Goal: Task Accomplishment & Management: Manage account settings

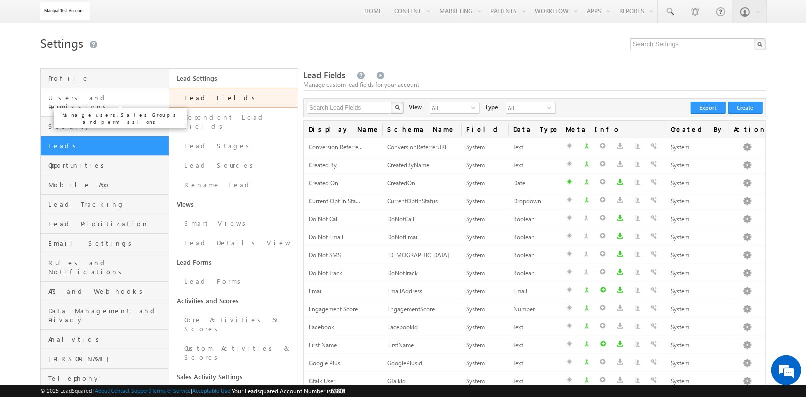
click at [139, 101] on span "Users and Permissions" at bounding box center [107, 102] width 118 height 18
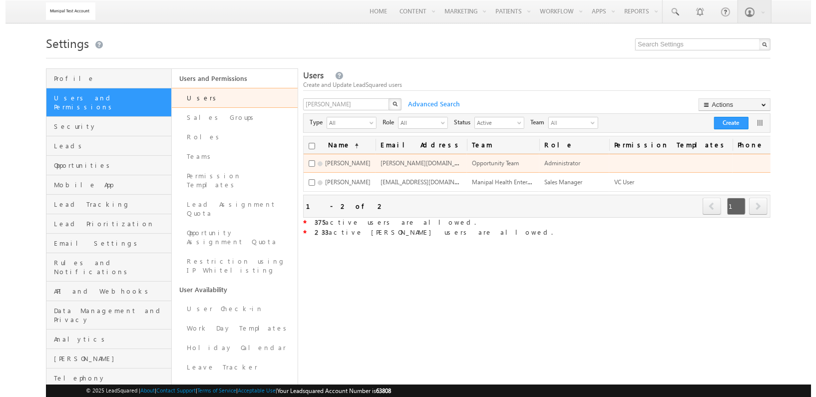
scroll to position [0, 150]
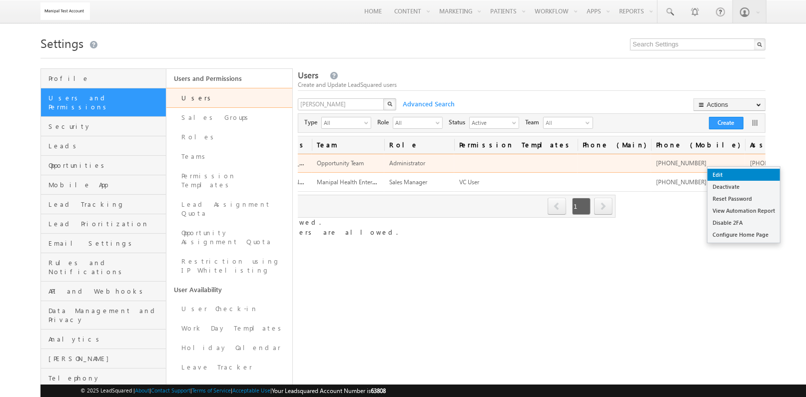
click at [748, 172] on link "Edit" at bounding box center [743, 175] width 72 height 12
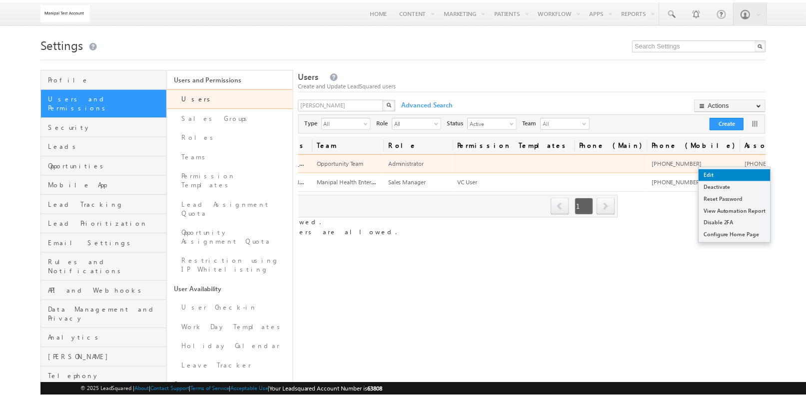
scroll to position [0, 144]
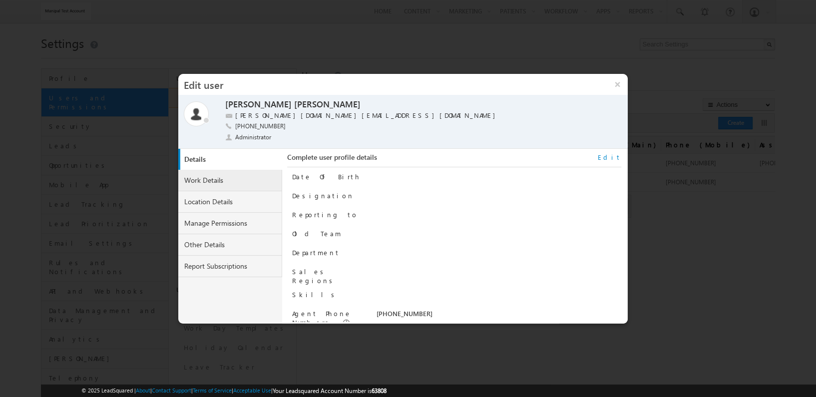
click at [238, 177] on link "Work Details" at bounding box center [230, 180] width 104 height 21
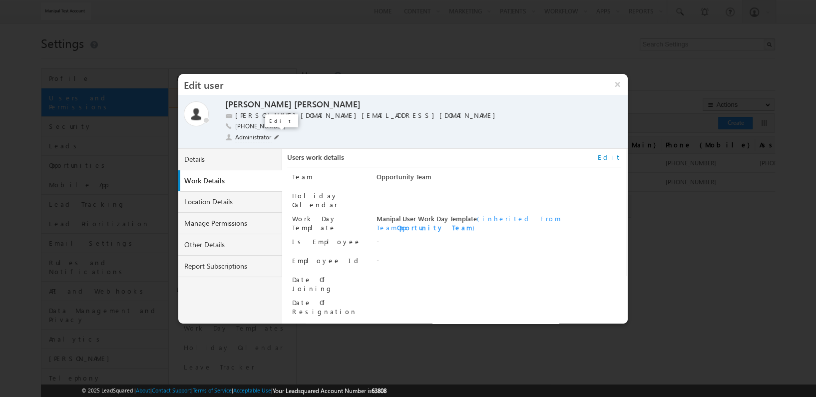
click at [274, 135] on span at bounding box center [276, 137] width 5 height 5
click at [254, 188] on li "Sales User" at bounding box center [250, 189] width 48 height 13
click at [289, 134] on span at bounding box center [290, 138] width 9 height 8
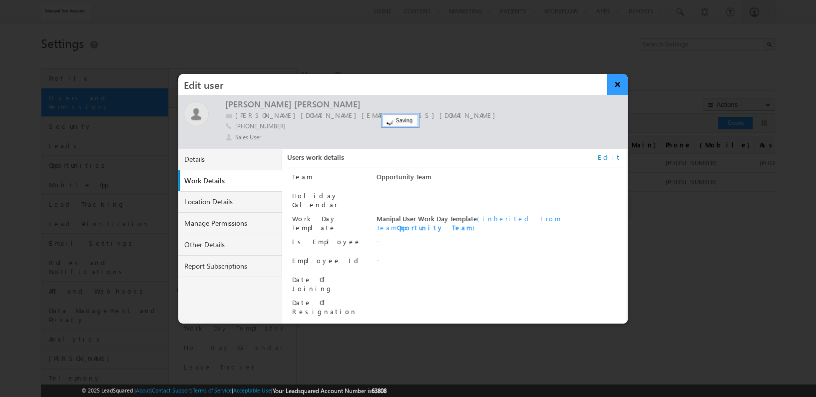
click at [616, 84] on button "×" at bounding box center [617, 84] width 21 height 21
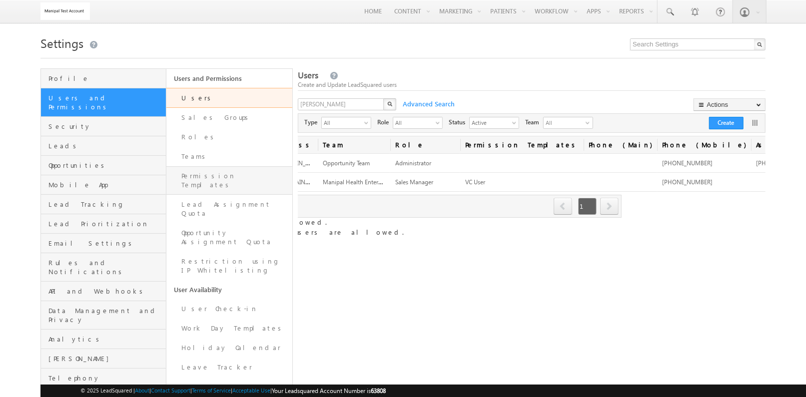
click at [214, 181] on link "Permission Templates" at bounding box center [229, 180] width 126 height 28
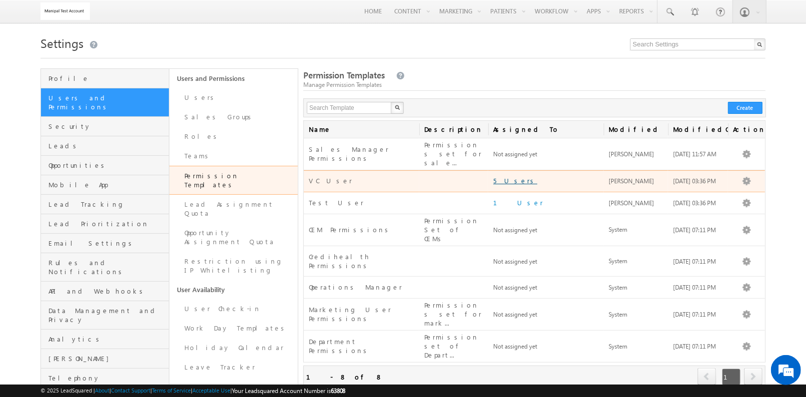
click at [508, 176] on link "5 Users" at bounding box center [515, 180] width 44 height 8
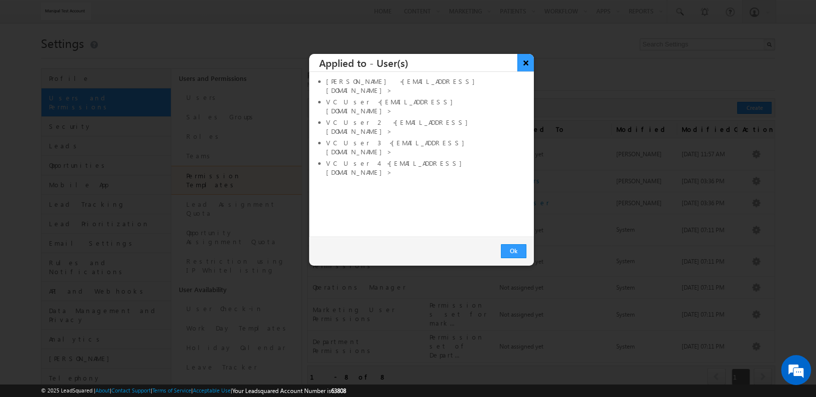
click at [525, 60] on button "×" at bounding box center [526, 62] width 16 height 17
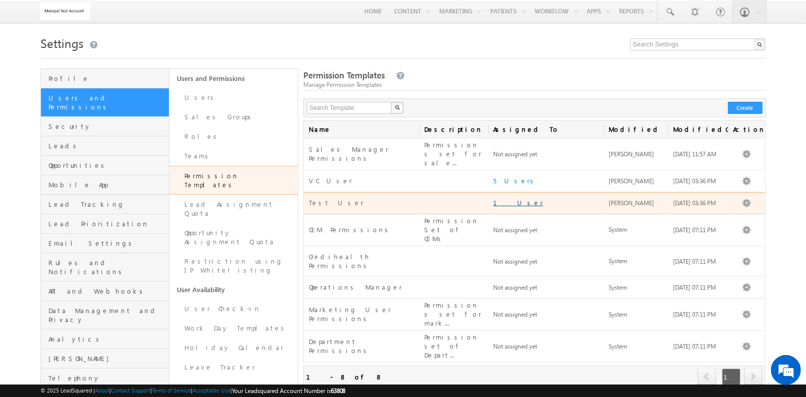
click at [507, 198] on link "1 User" at bounding box center [518, 202] width 50 height 8
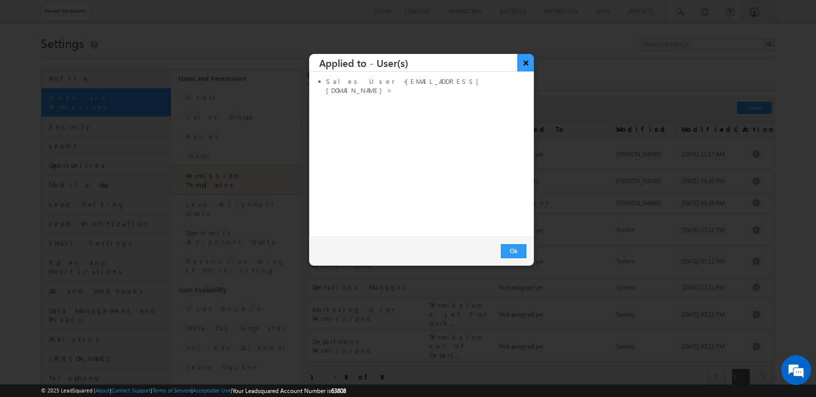
click at [527, 62] on button "×" at bounding box center [526, 62] width 16 height 17
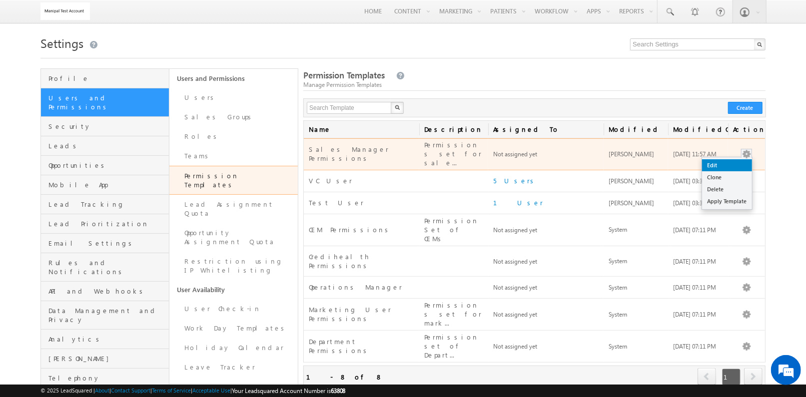
click at [713, 164] on link "Edit" at bounding box center [727, 165] width 50 height 12
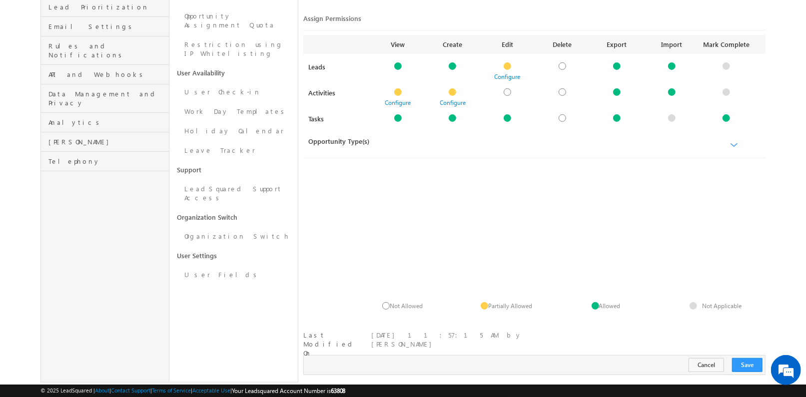
scroll to position [226, 0]
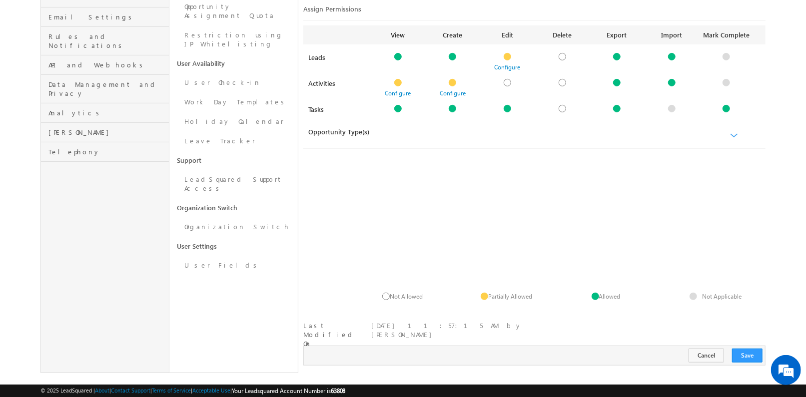
click at [729, 132] on link at bounding box center [731, 136] width 12 height 8
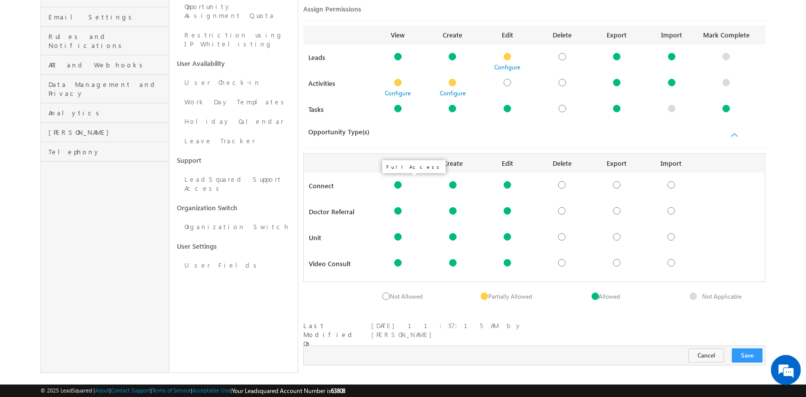
click at [397, 181] on div at bounding box center [397, 184] width 7 height 7
click at [400, 182] on div at bounding box center [397, 184] width 7 height 7
click at [398, 233] on div at bounding box center [397, 236] width 7 height 7
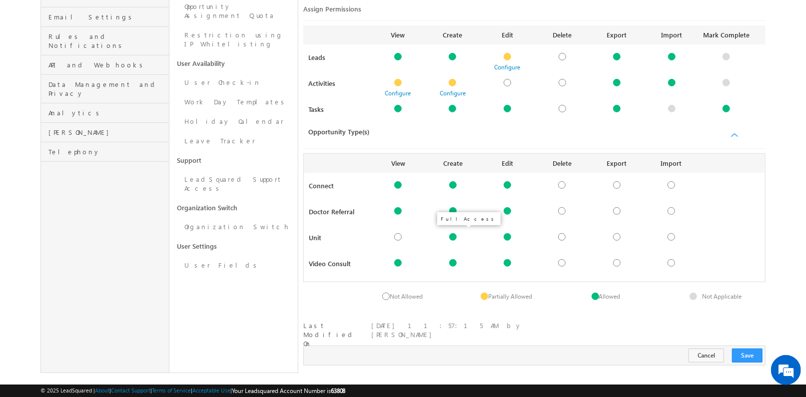
click at [452, 236] on div at bounding box center [452, 236] width 7 height 7
click at [509, 233] on div at bounding box center [507, 236] width 7 height 7
click at [750, 349] on button "Save" at bounding box center [747, 356] width 30 height 14
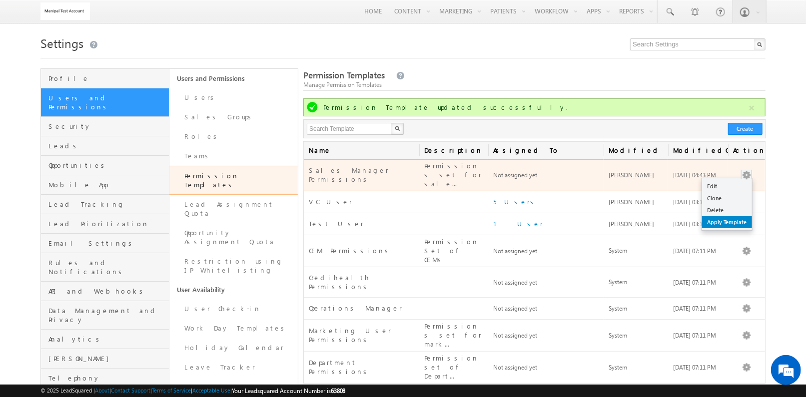
click at [739, 216] on link "Apply Template" at bounding box center [727, 222] width 50 height 12
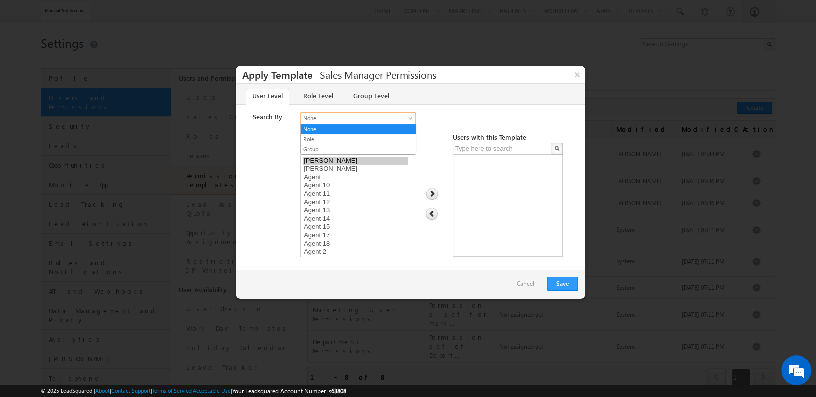
click at [360, 115] on span "None" at bounding box center [352, 118] width 103 height 9
click at [469, 118] on div "None Role Group None" at bounding box center [438, 119] width 277 height 14
click at [361, 148] on input "text" at bounding box center [350, 149] width 100 height 12
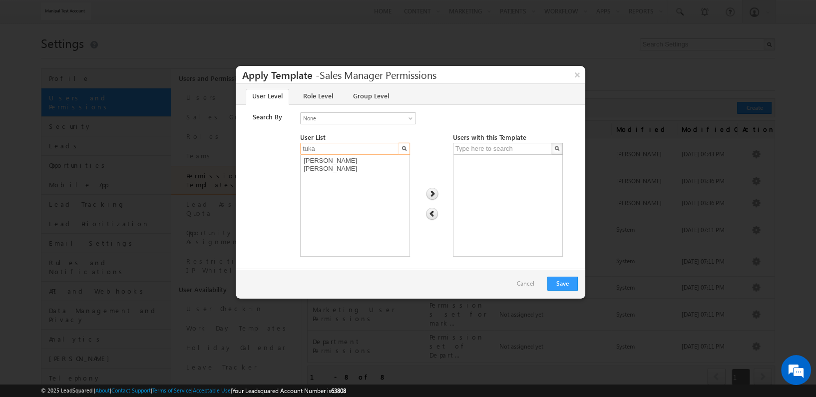
type input "tuka"
click at [360, 165] on option "Tukaram Sarvade" at bounding box center [355, 169] width 105 height 8
click at [361, 158] on option "Tukaram" at bounding box center [355, 161] width 105 height 8
select select "f51a7692-4018-11ef-bd82-0250bbd7a777"
click at [362, 165] on option "Tukaram Sarvade" at bounding box center [355, 169] width 105 height 8
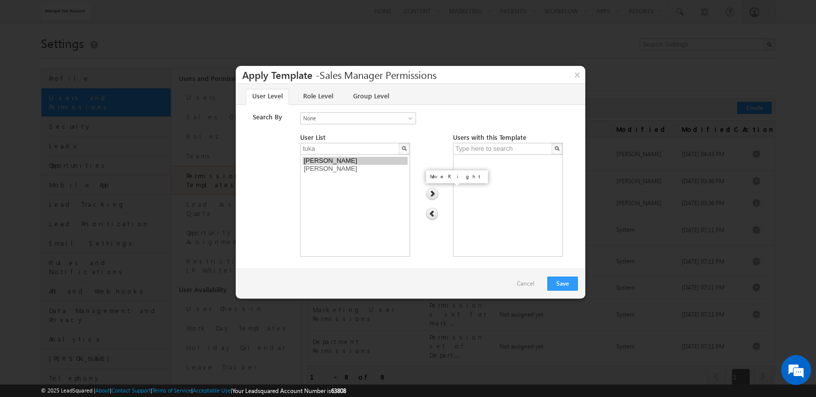
click at [430, 195] on img at bounding box center [432, 194] width 13 height 13
select select
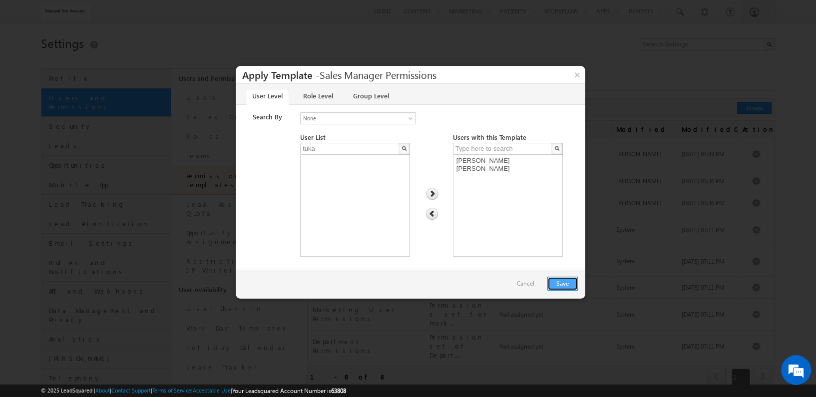
click at [573, 288] on button "Save" at bounding box center [563, 284] width 30 height 14
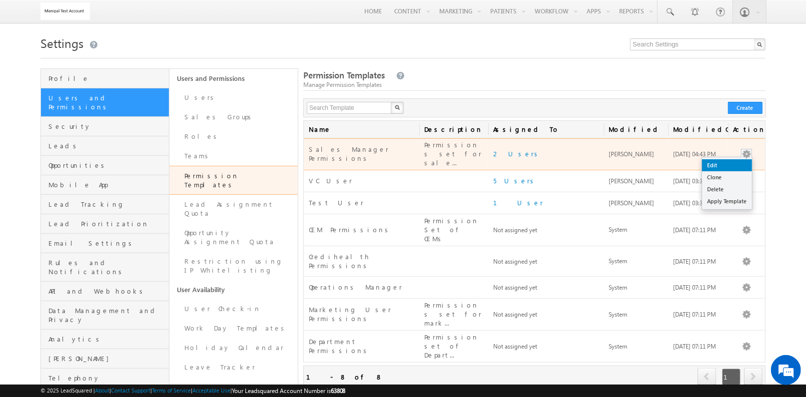
click at [741, 162] on link "Edit" at bounding box center [727, 165] width 50 height 12
click at [735, 160] on link "Edit" at bounding box center [727, 165] width 50 height 12
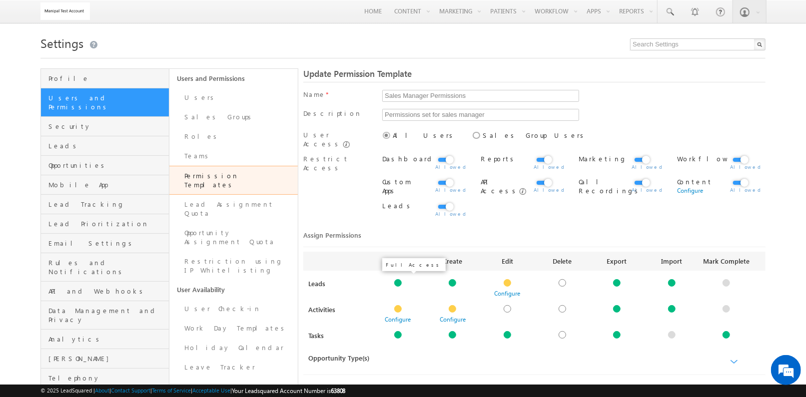
click at [397, 279] on div at bounding box center [397, 282] width 7 height 7
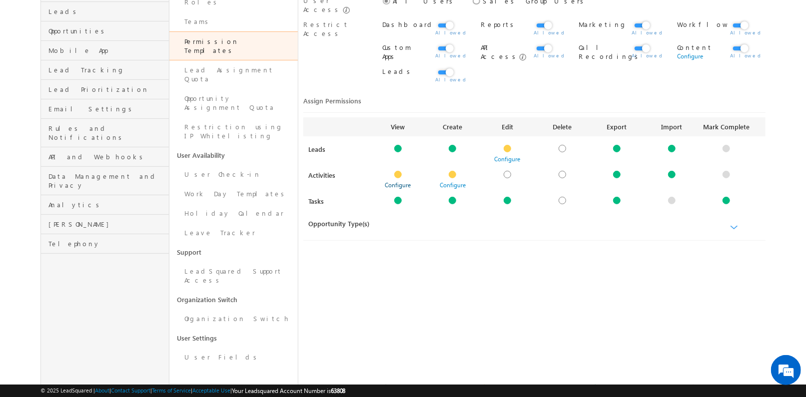
scroll to position [136, 0]
click at [731, 218] on div at bounding box center [613, 225] width 304 height 17
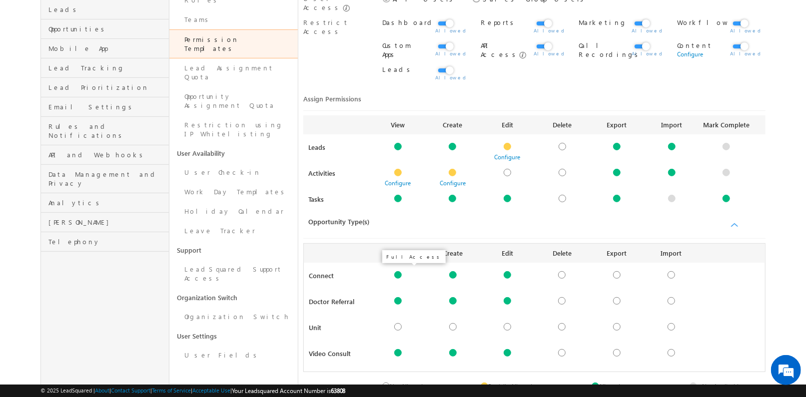
click at [399, 272] on div at bounding box center [397, 274] width 7 height 7
click at [399, 297] on div at bounding box center [397, 300] width 7 height 7
click at [400, 349] on div at bounding box center [397, 352] width 7 height 7
click at [451, 349] on div at bounding box center [452, 352] width 7 height 7
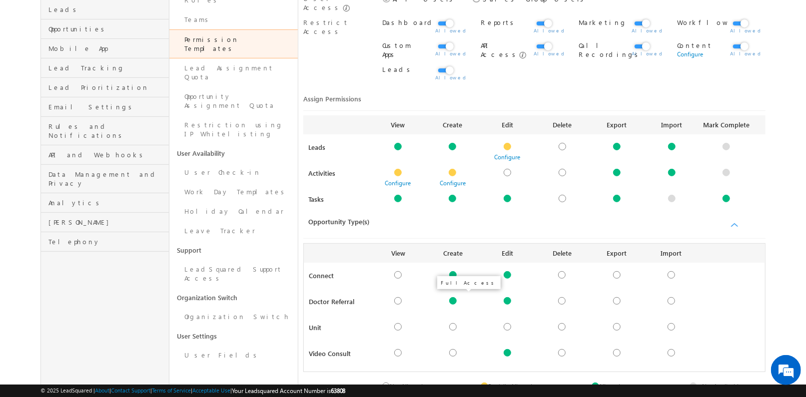
click at [451, 297] on div at bounding box center [452, 300] width 7 height 7
click at [453, 272] on div at bounding box center [452, 274] width 7 height 7
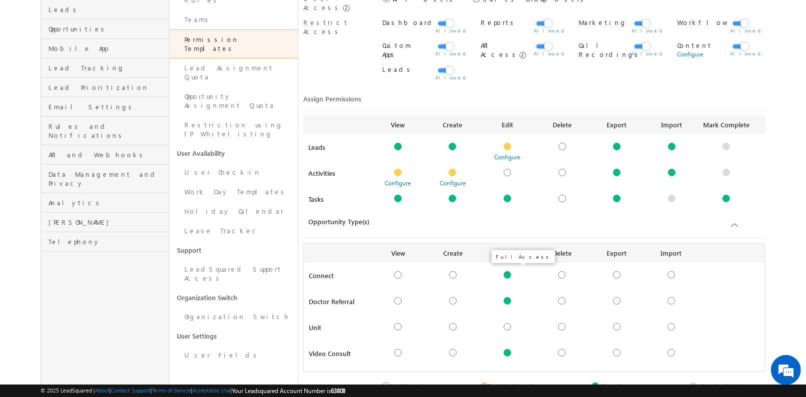
click at [508, 271] on div at bounding box center [507, 274] width 7 height 7
click at [508, 300] on div at bounding box center [507, 300] width 7 height 7
click at [510, 349] on div at bounding box center [507, 352] width 7 height 7
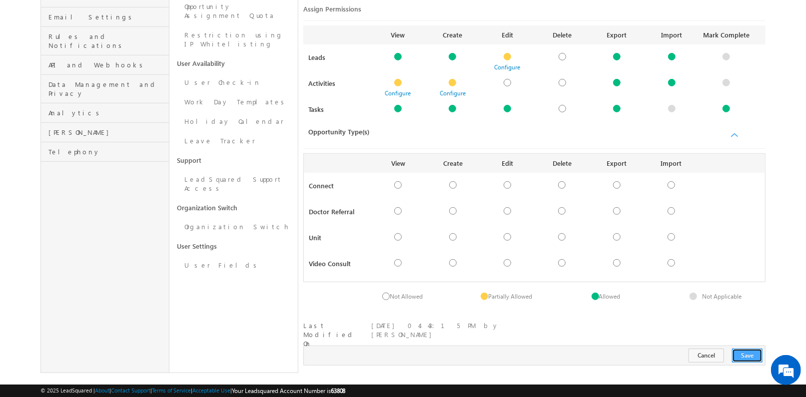
click at [748, 349] on button "Save" at bounding box center [747, 356] width 30 height 14
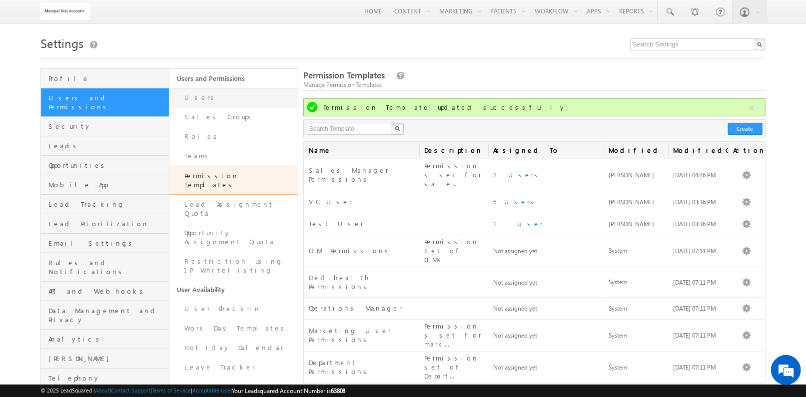
click at [262, 97] on link "Users" at bounding box center [233, 97] width 128 height 19
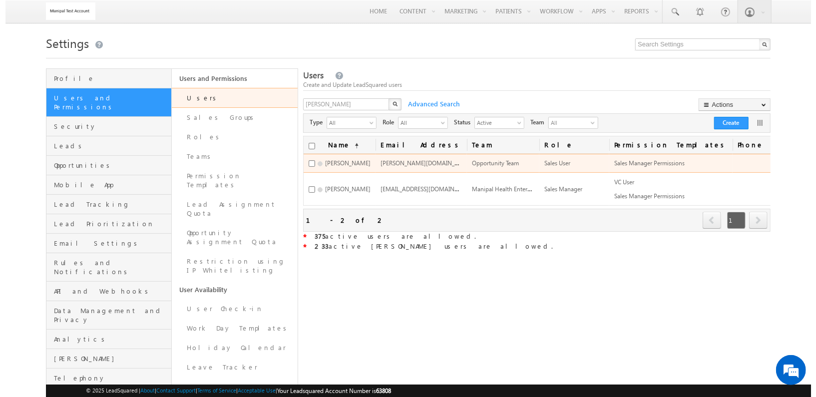
scroll to position [0, 151]
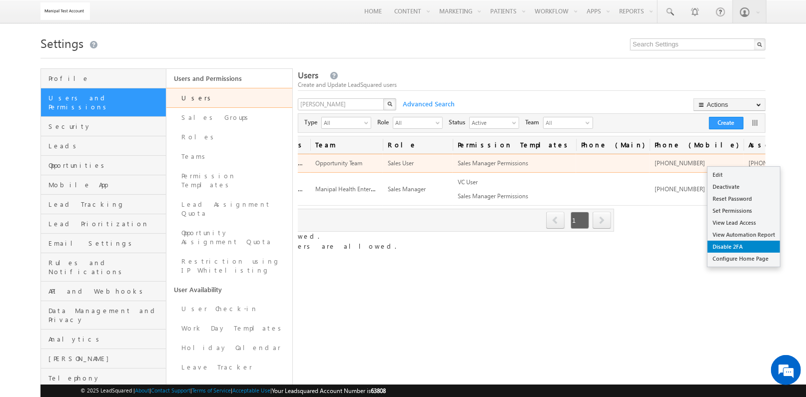
click at [745, 251] on link "Disable 2FA" at bounding box center [743, 247] width 72 height 12
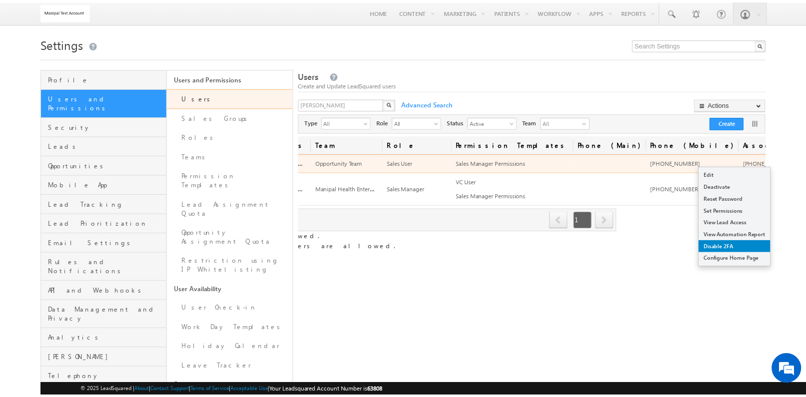
scroll to position [0, 145]
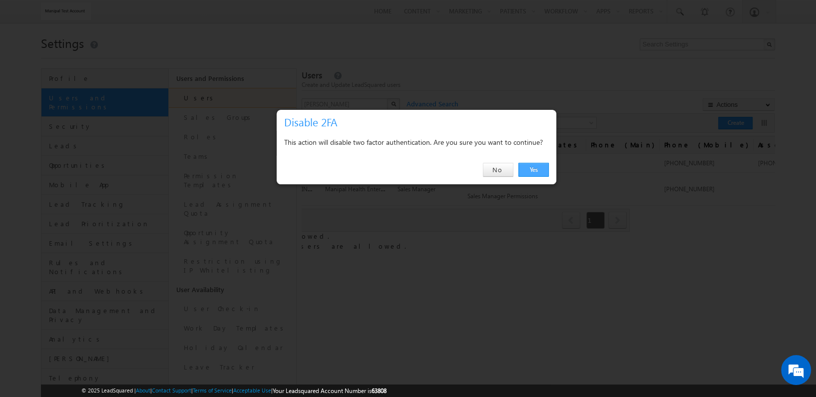
click at [536, 168] on link "Yes" at bounding box center [534, 170] width 30 height 14
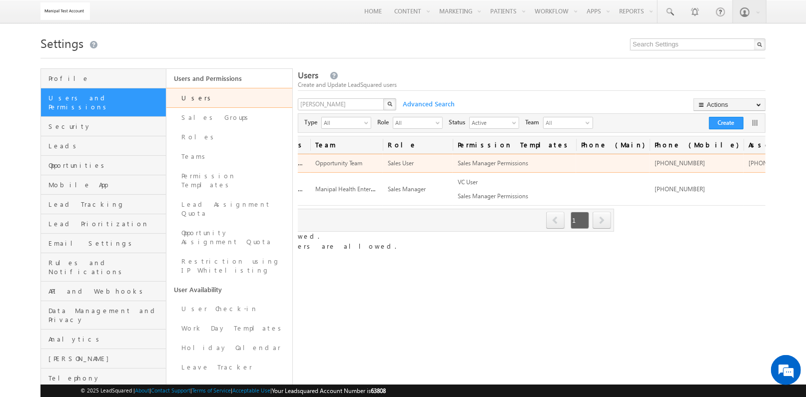
scroll to position [0, 0]
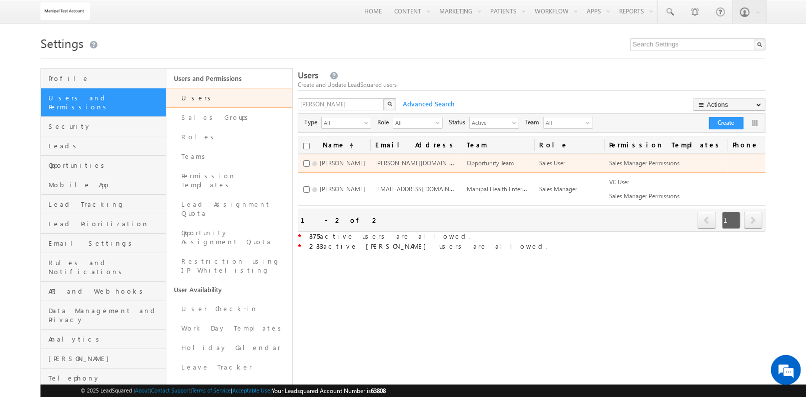
click at [415, 164] on span "tukaram.bio@gmail.com" at bounding box center [469, 162] width 188 height 8
drag, startPoint x: 415, startPoint y: 164, endPoint x: 451, endPoint y: 165, distance: 36.0
click at [467, 165] on span "Opportunity Team" at bounding box center [490, 162] width 47 height 7
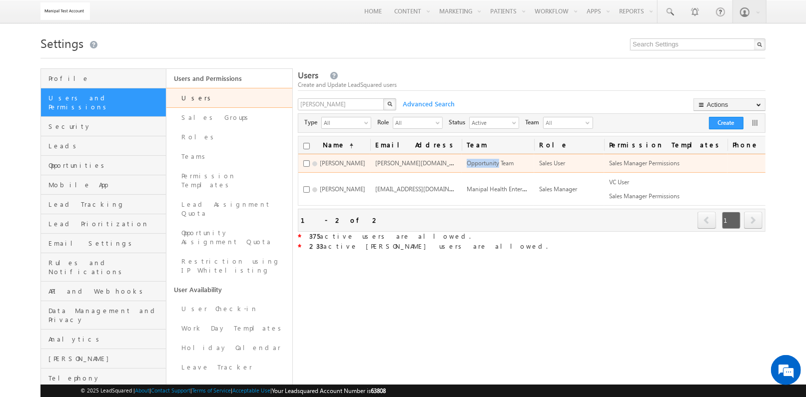
click at [467, 165] on span "Opportunity Team" at bounding box center [490, 162] width 47 height 7
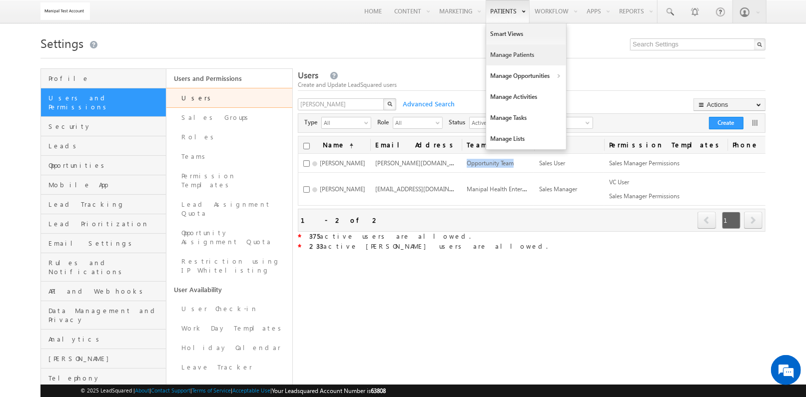
click at [513, 46] on link "Manage Patients" at bounding box center [526, 54] width 80 height 21
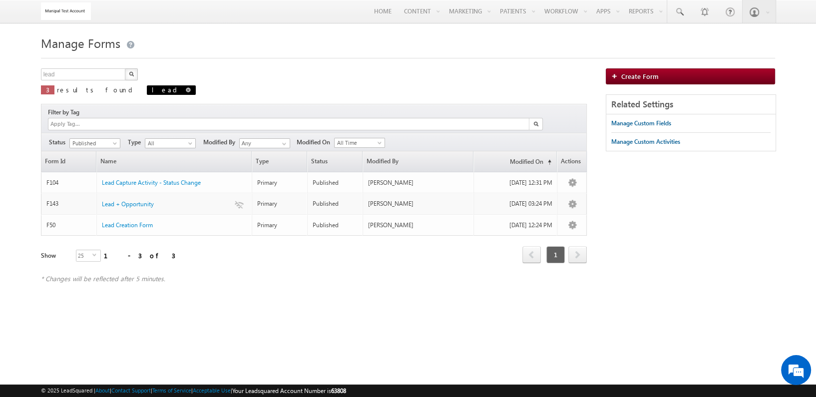
click at [186, 89] on span at bounding box center [188, 89] width 5 height 5
type input "Search Forms"
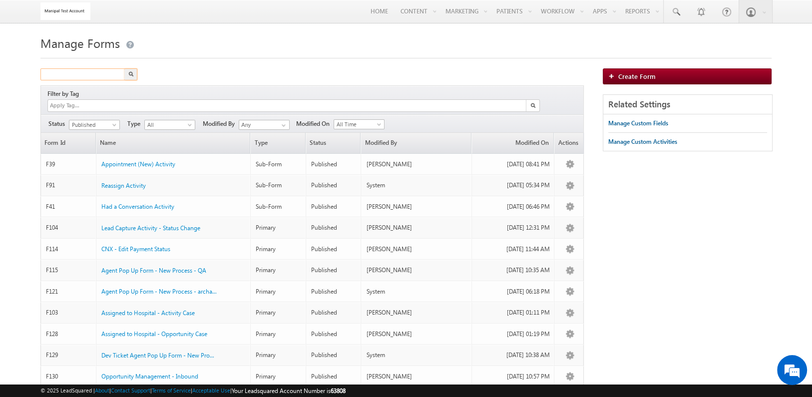
click at [106, 73] on input "text" at bounding box center [82, 74] width 85 height 12
type input "HIS"
click at [124, 68] on button "button" at bounding box center [130, 74] width 13 height 12
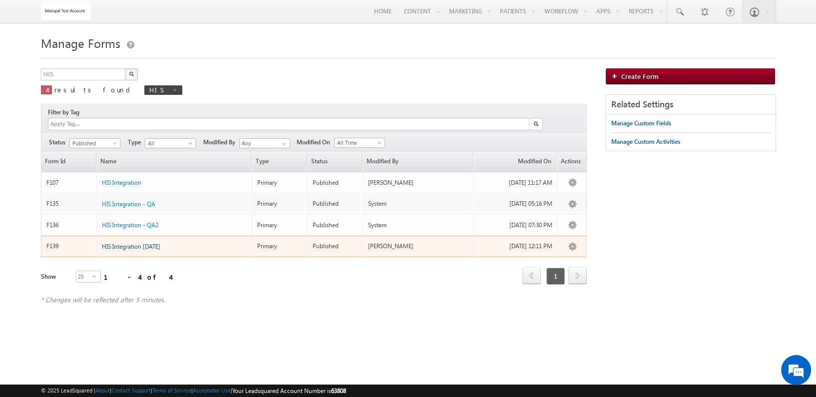
click at [130, 243] on span "HIS Integration [DATE]" at bounding box center [131, 246] width 58 height 7
